Goal: Navigation & Orientation: Find specific page/section

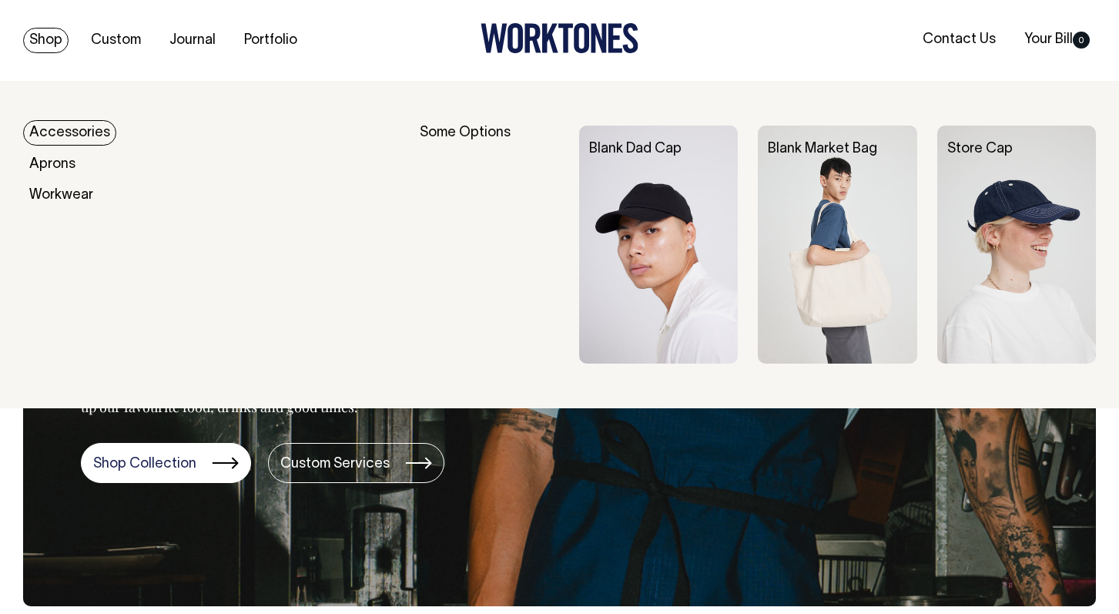
click at [79, 131] on link "Accessories" at bounding box center [69, 132] width 93 height 25
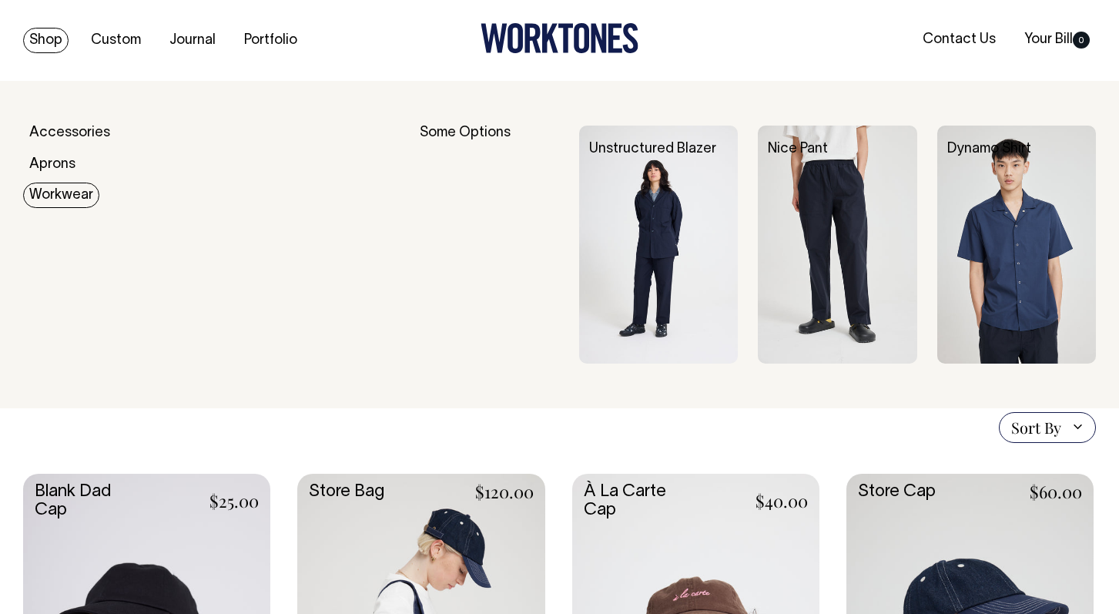
click at [37, 195] on link "Workwear" at bounding box center [61, 195] width 76 height 25
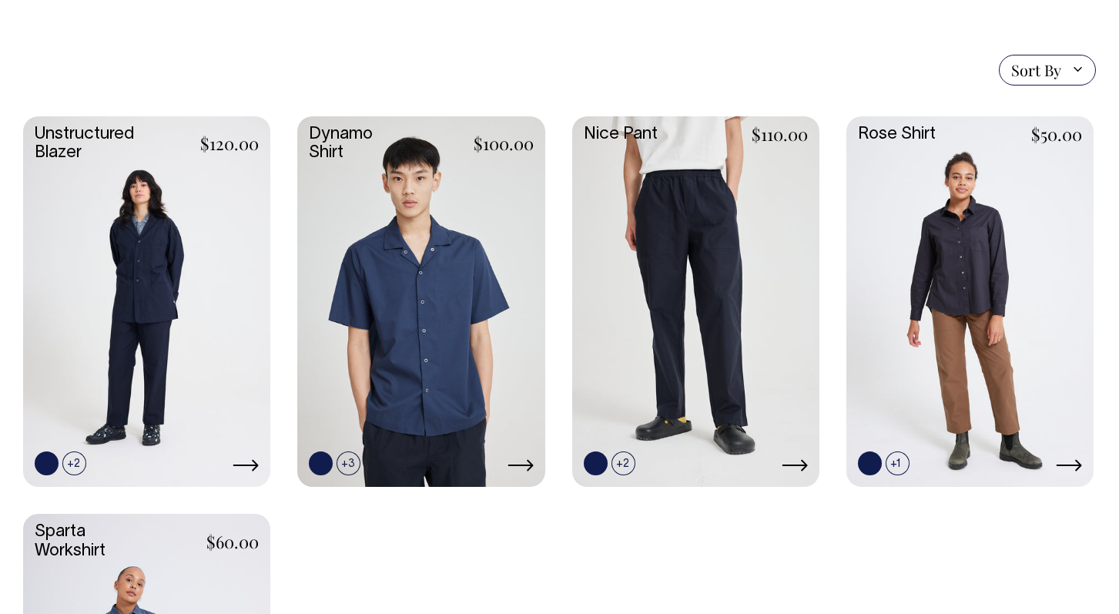
scroll to position [399, 0]
